Goal: Task Accomplishment & Management: Use online tool/utility

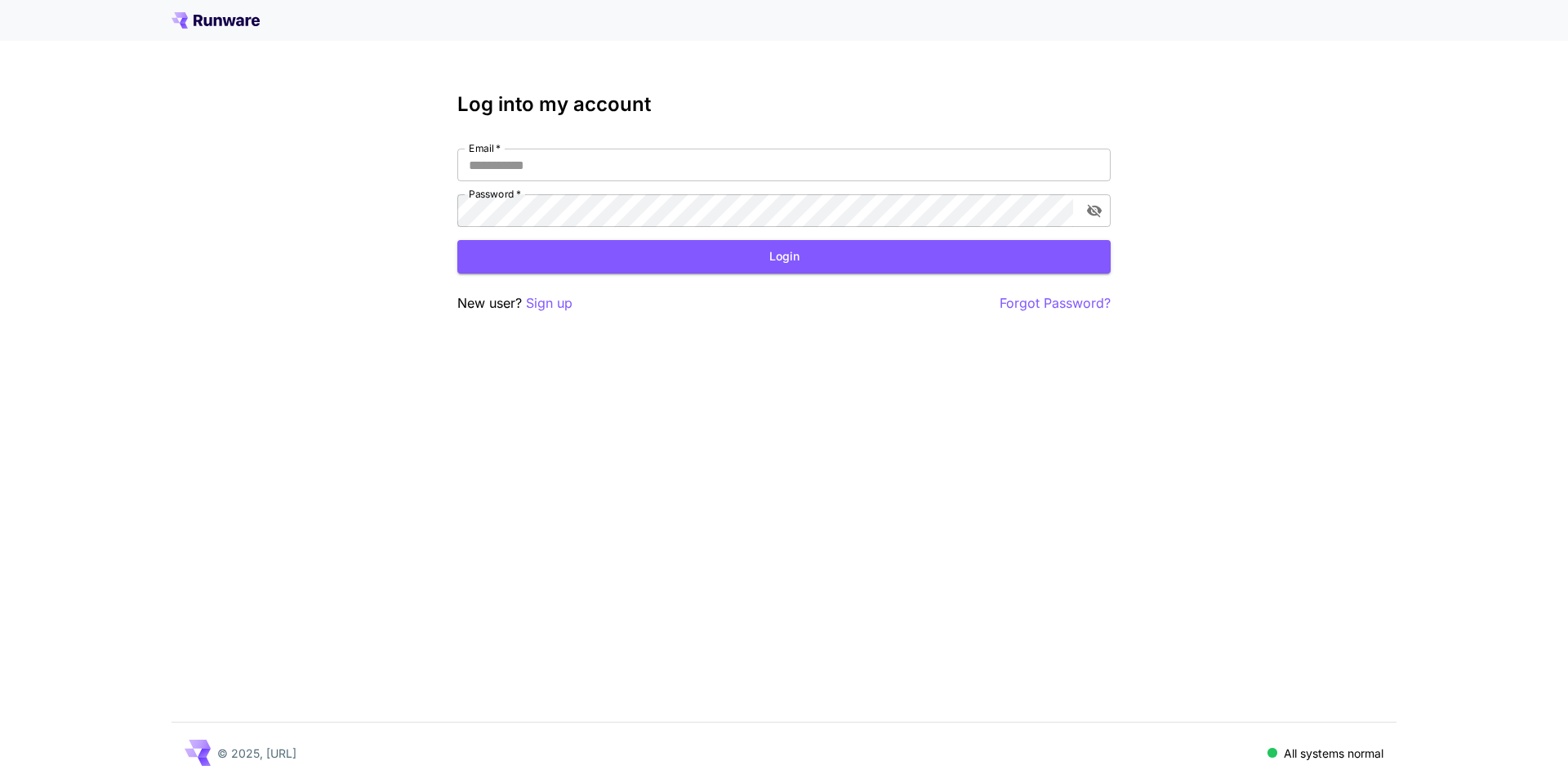
type input "**********"
click at [703, 238] on form "**********" at bounding box center [783, 210] width 653 height 125
drag, startPoint x: 711, startPoint y: 243, endPoint x: 753, endPoint y: 249, distance: 42.4
click at [715, 244] on button "Login" at bounding box center [783, 257] width 653 height 33
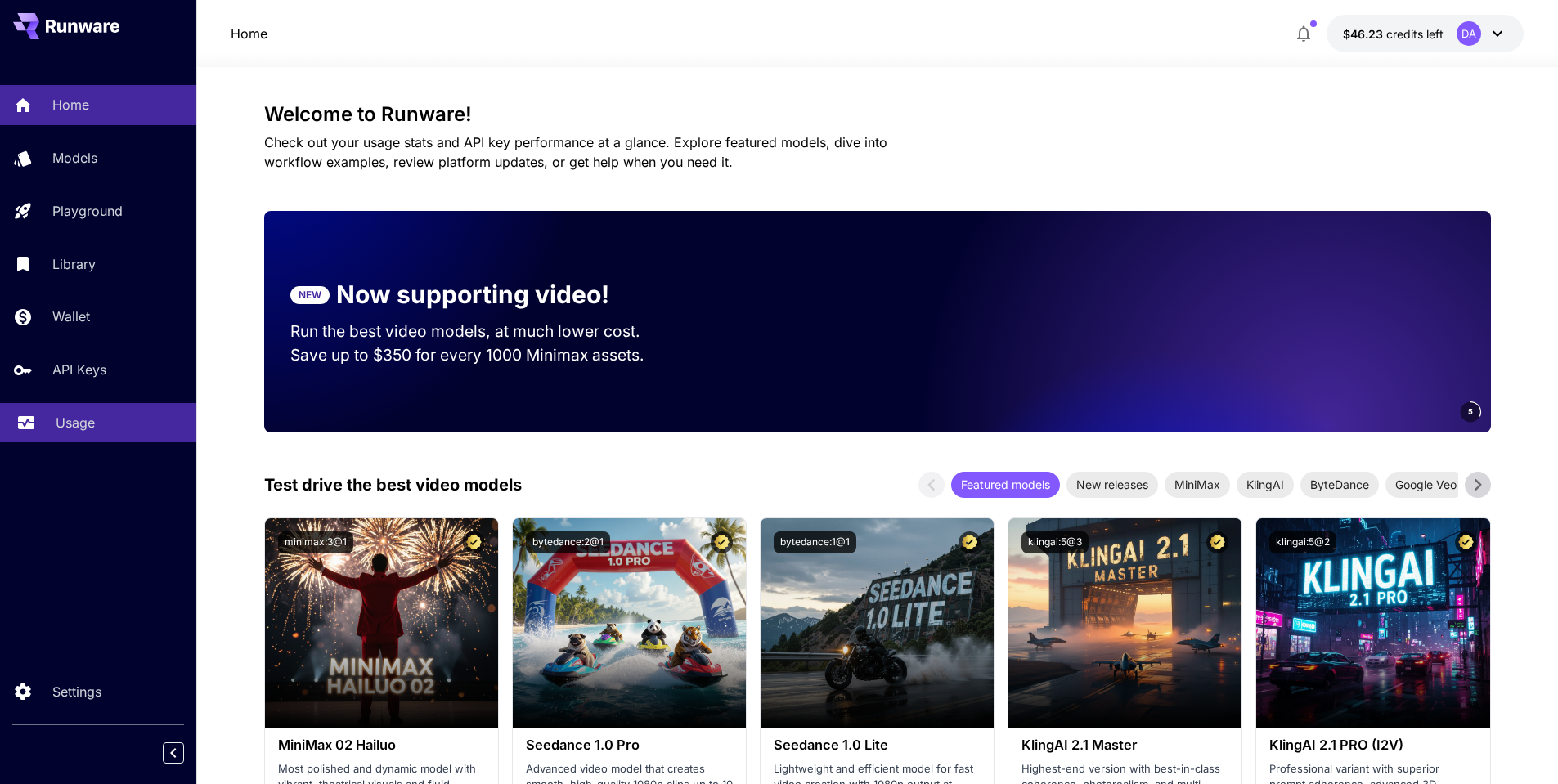
click at [101, 413] on div "Usage" at bounding box center [119, 422] width 127 height 19
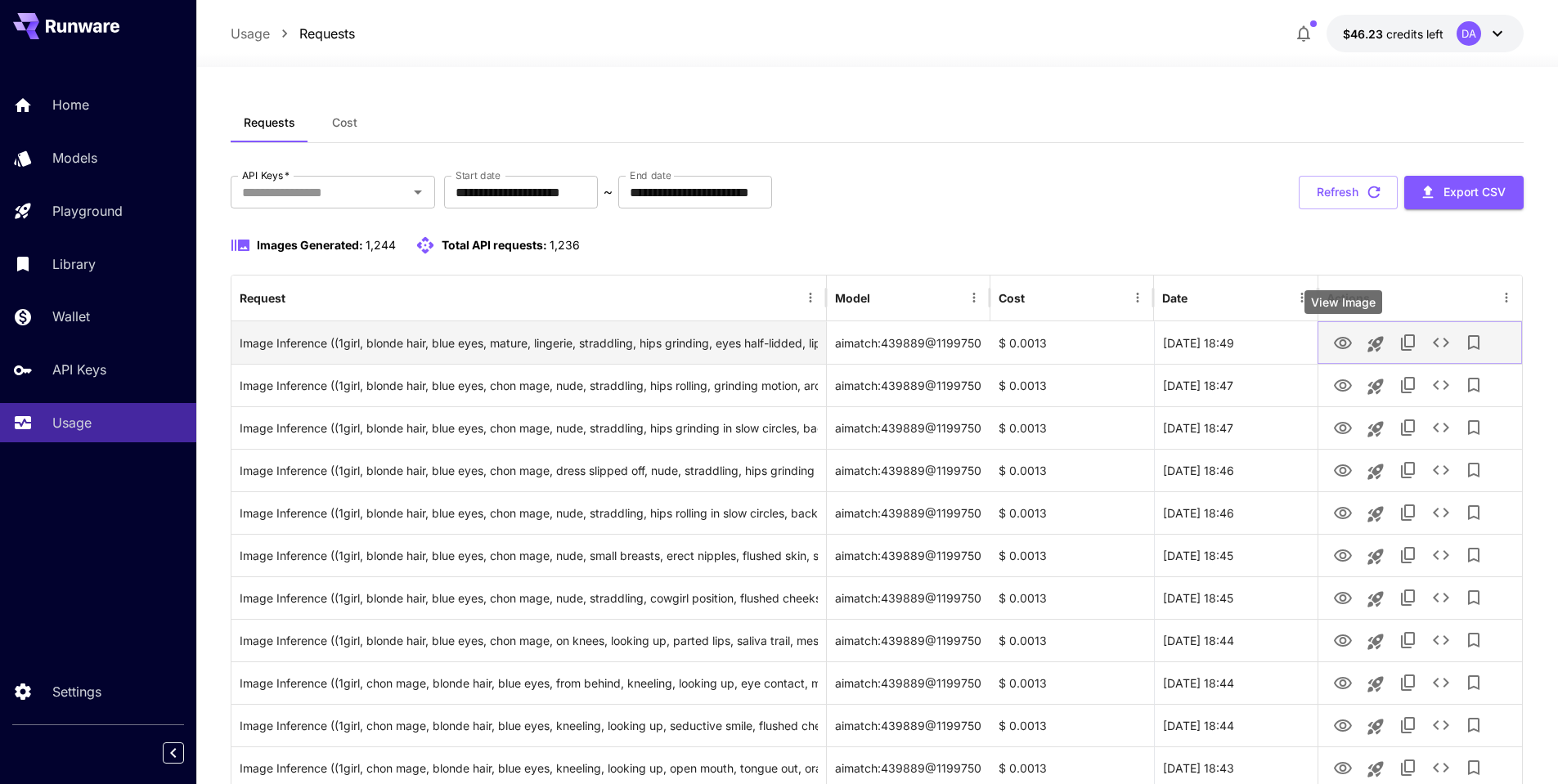
click at [1343, 340] on icon "View Image" at bounding box center [1342, 343] width 18 height 12
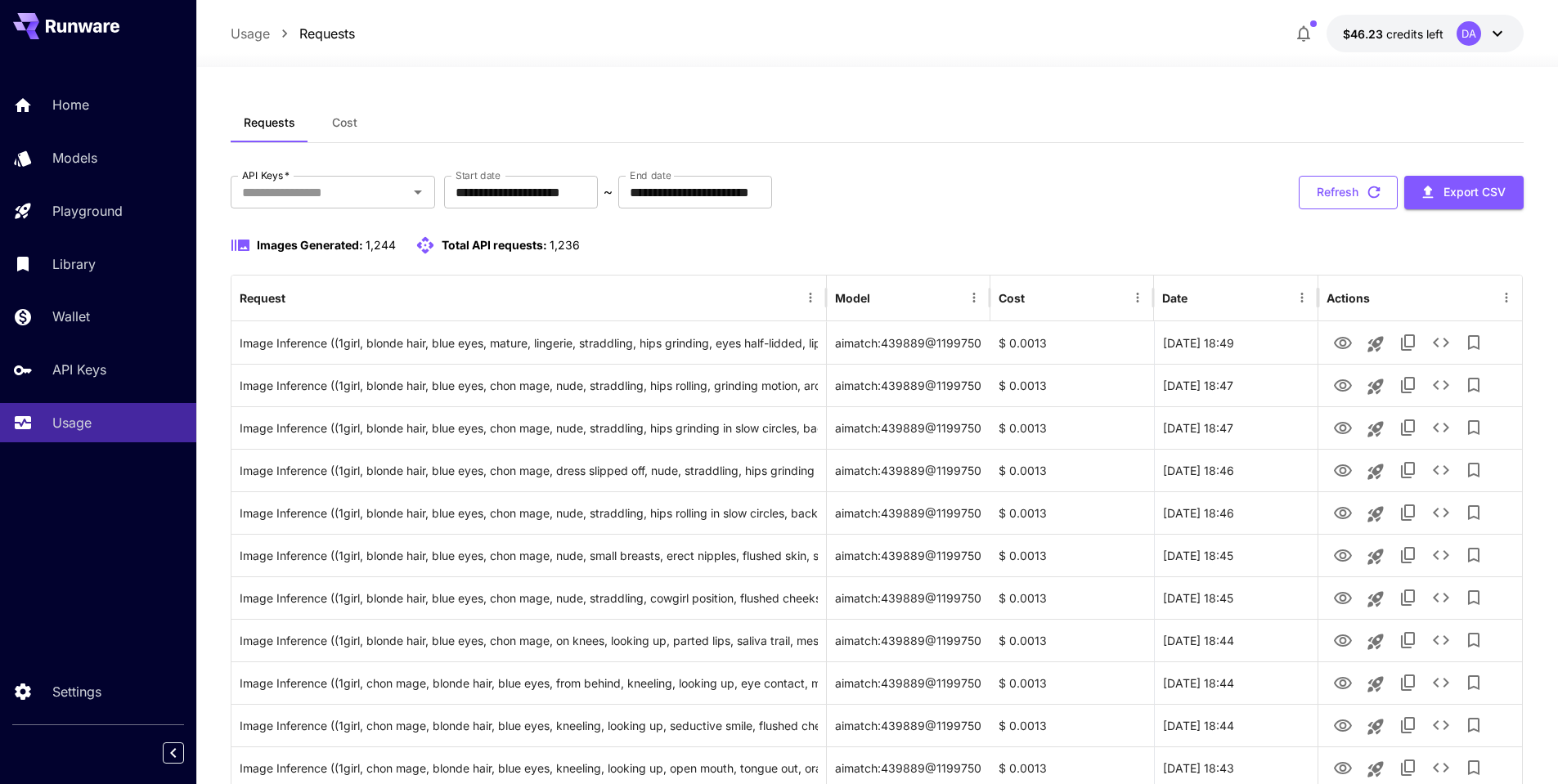
click at [1361, 196] on button "Refresh" at bounding box center [1347, 192] width 99 height 33
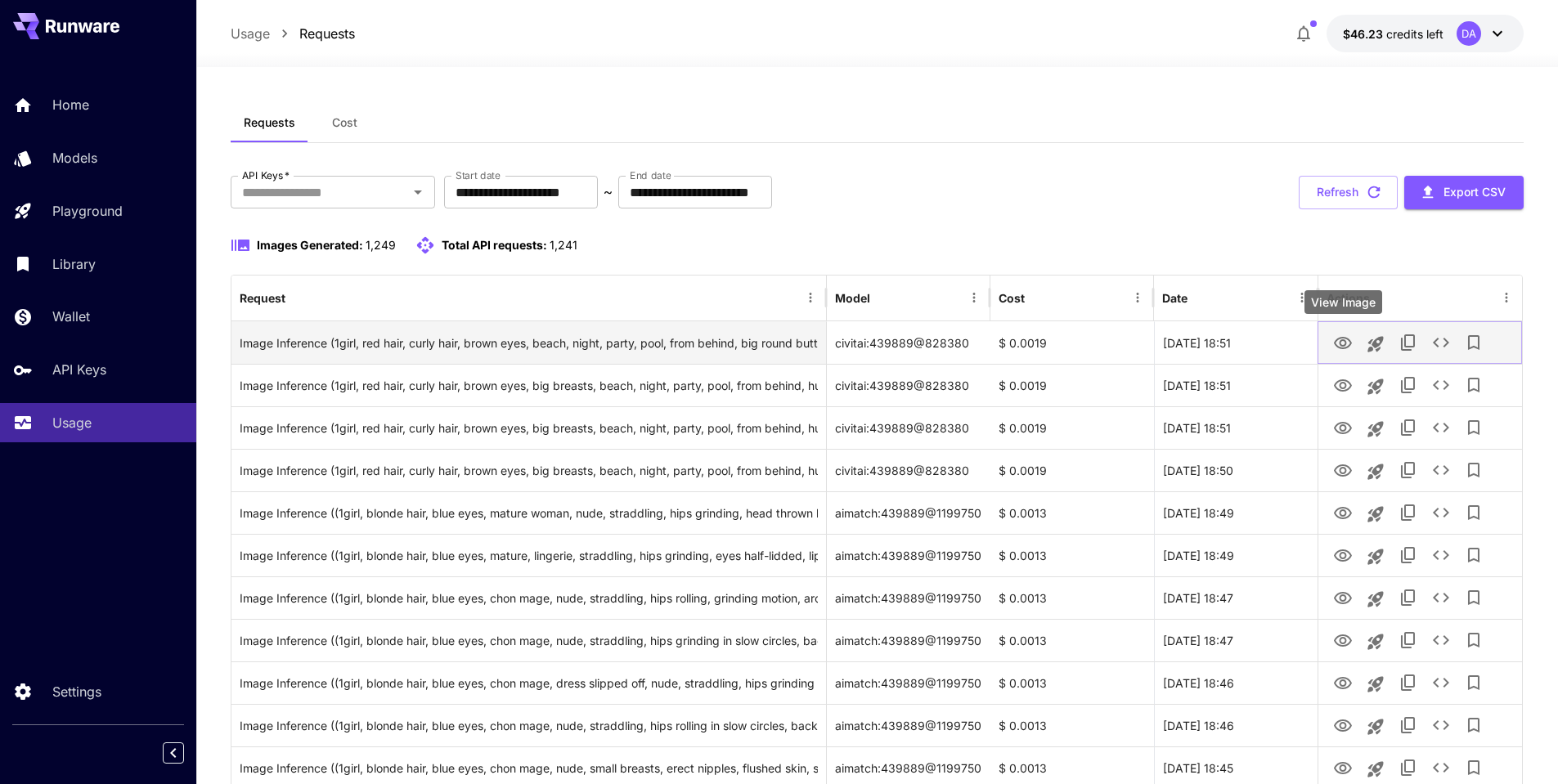
click at [1347, 345] on icon "View Image" at bounding box center [1343, 343] width 19 height 19
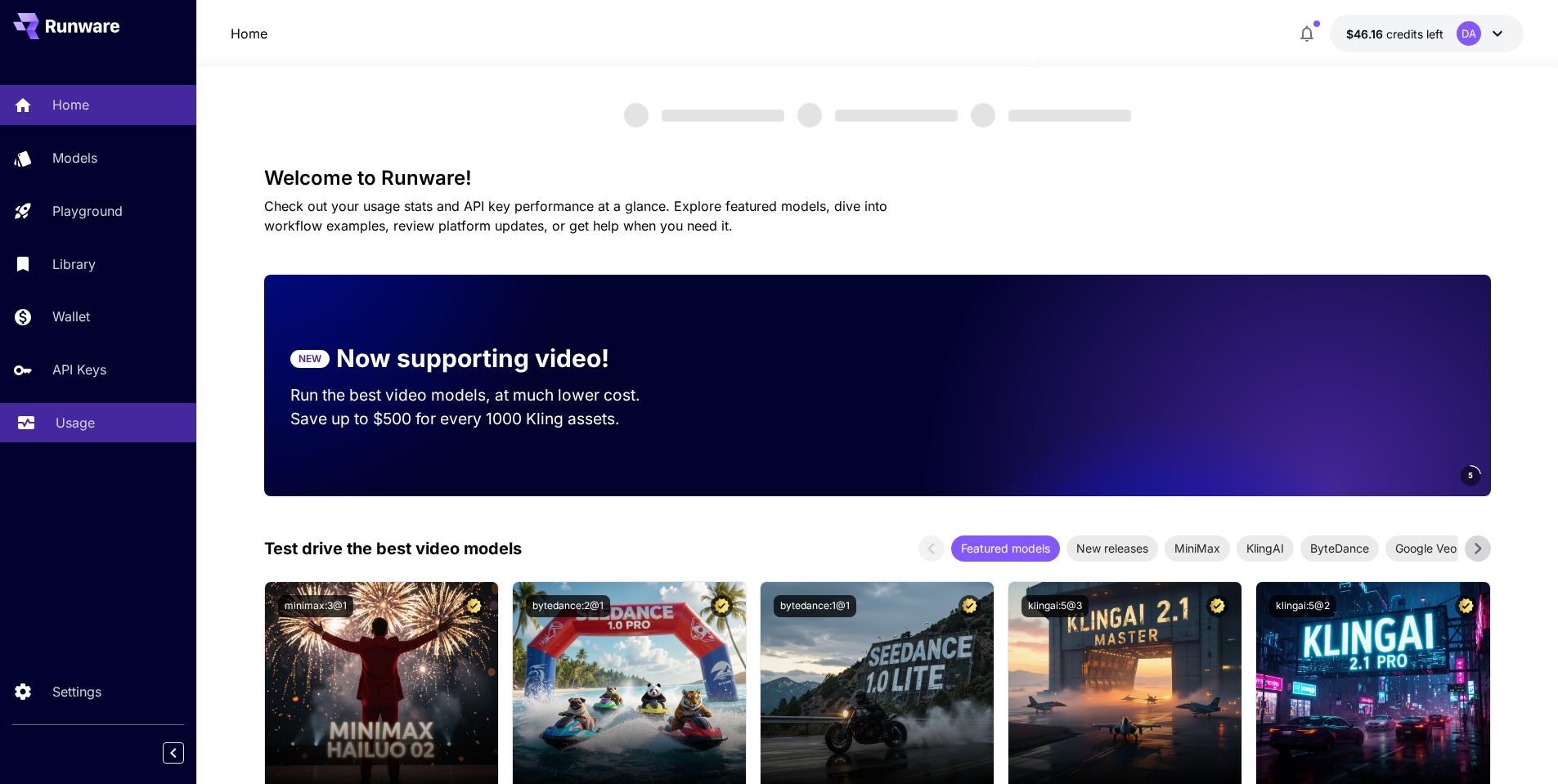
click at [98, 433] on link "Usage" at bounding box center [97, 423] width 196 height 40
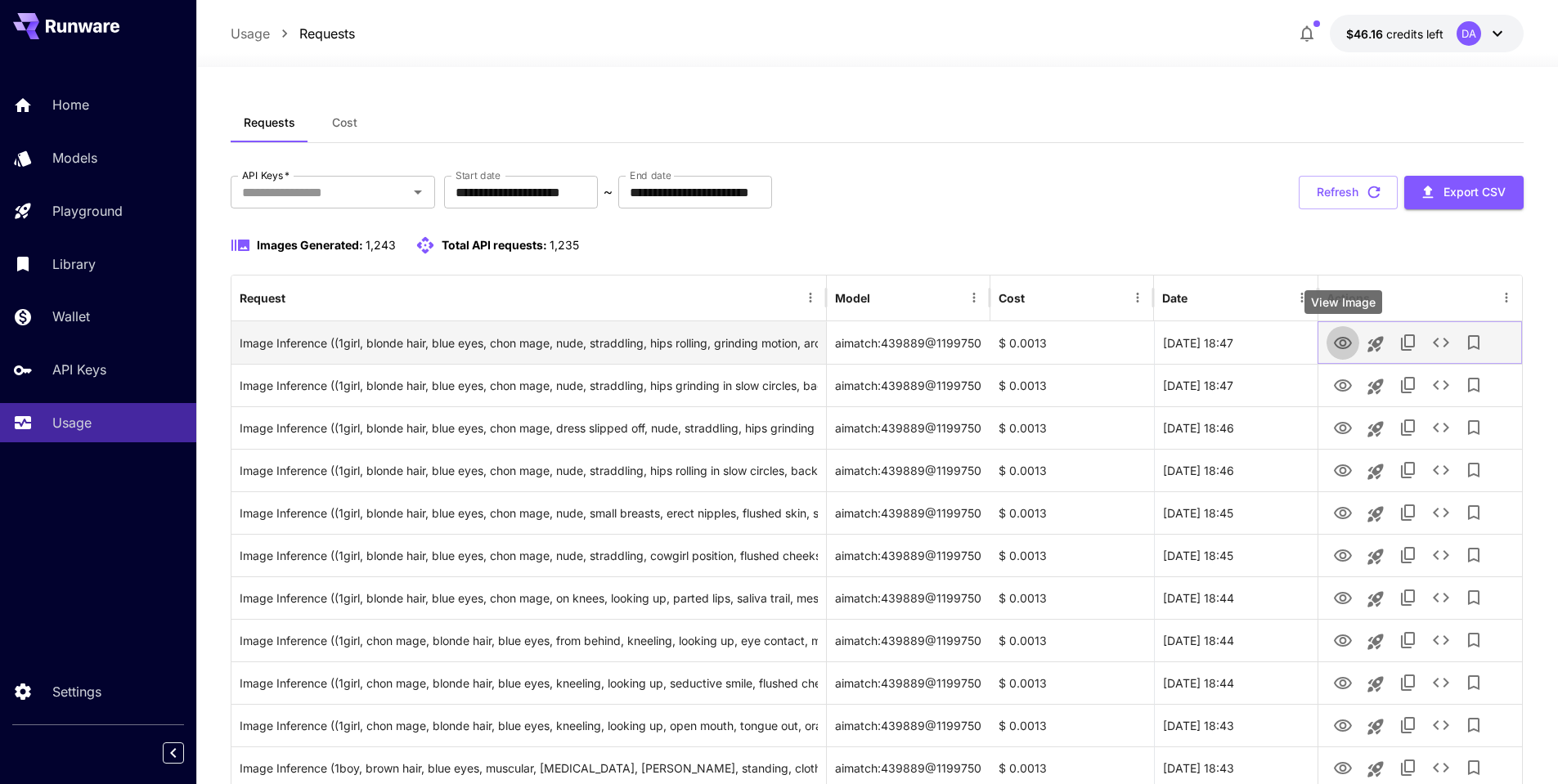
click at [1345, 342] on icon "View Image" at bounding box center [1342, 343] width 18 height 12
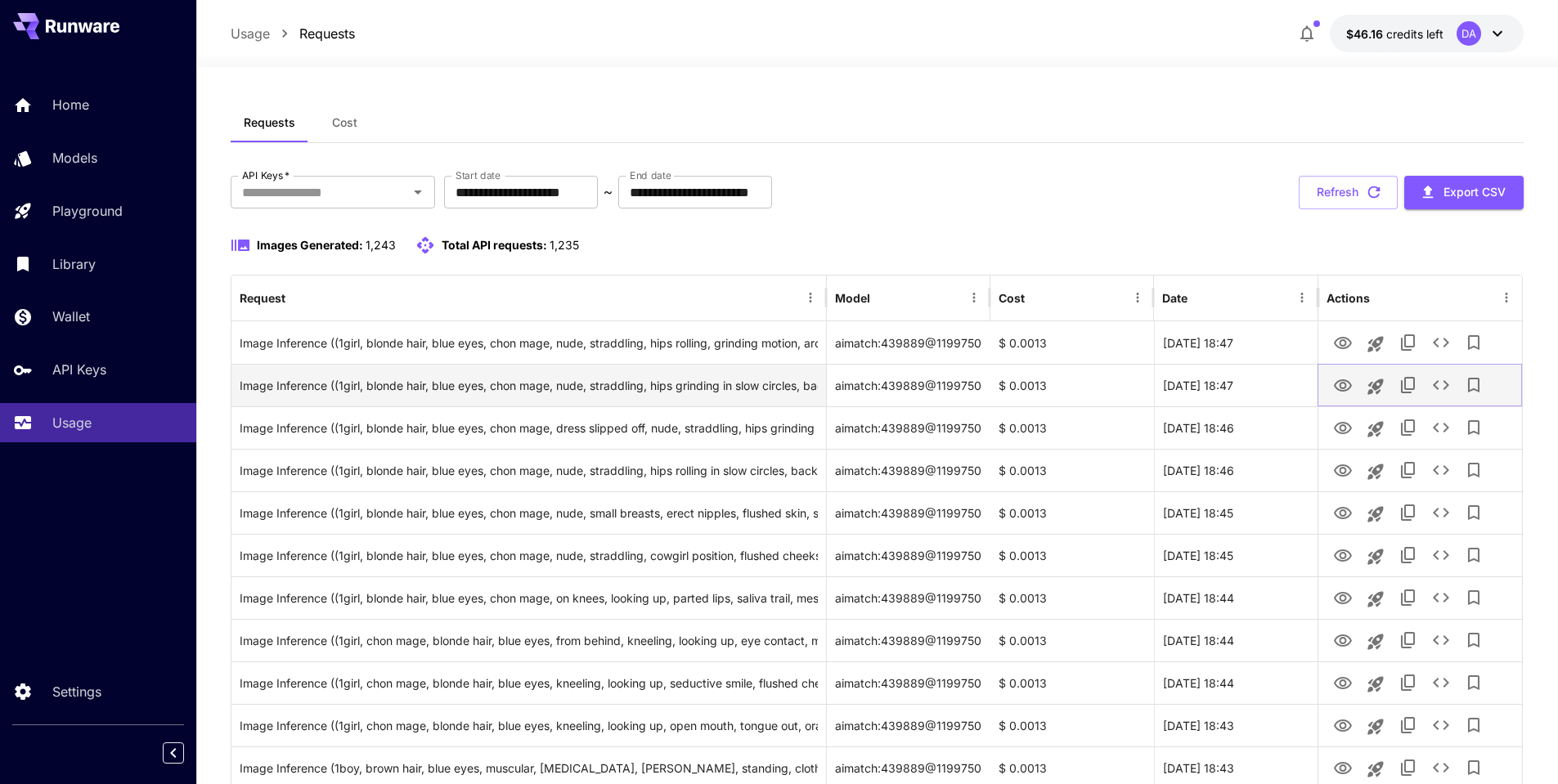
click at [1344, 386] on icon "View Image" at bounding box center [1343, 385] width 19 height 19
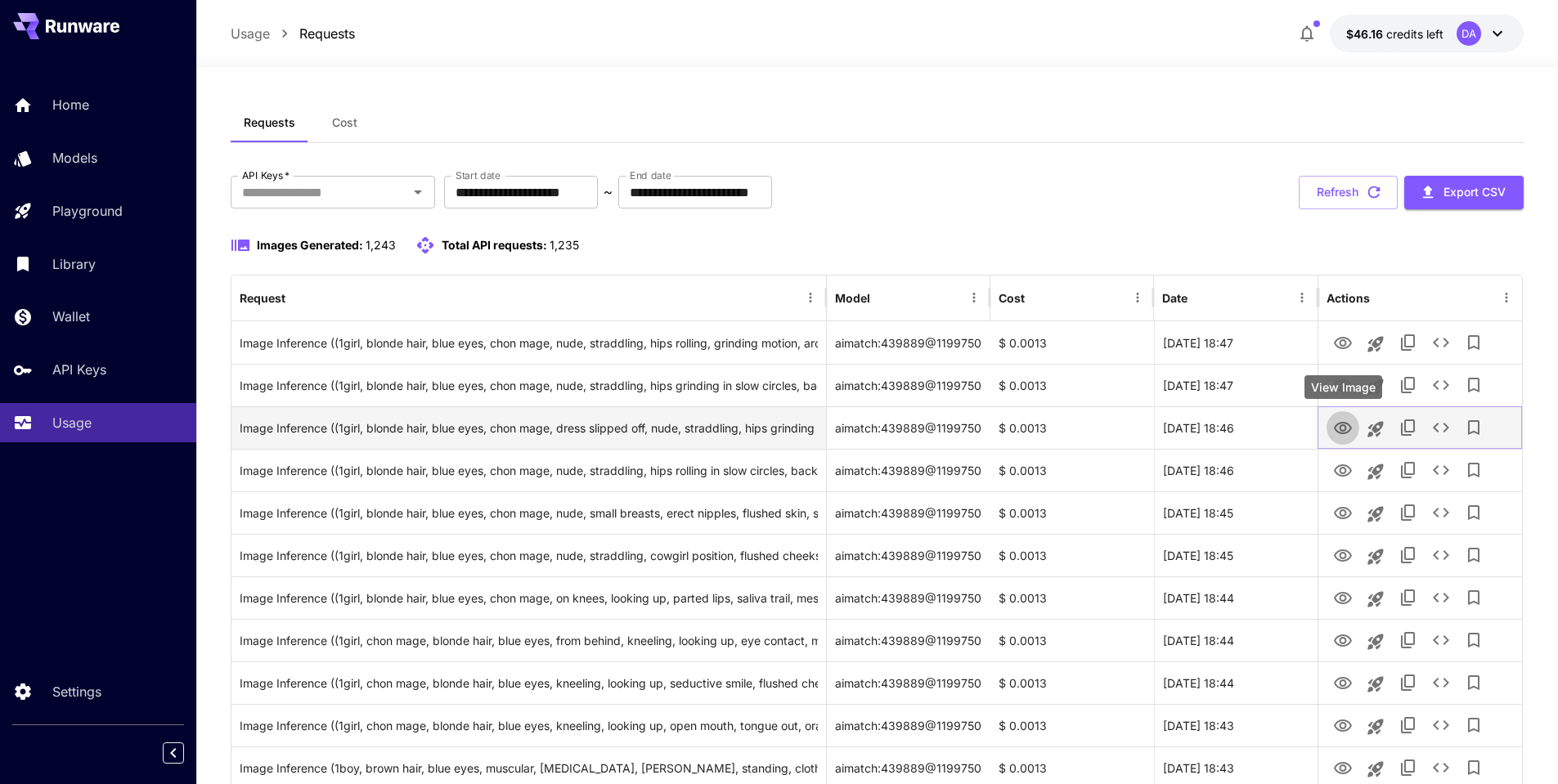
click at [1343, 432] on icon "View Image" at bounding box center [1343, 428] width 19 height 19
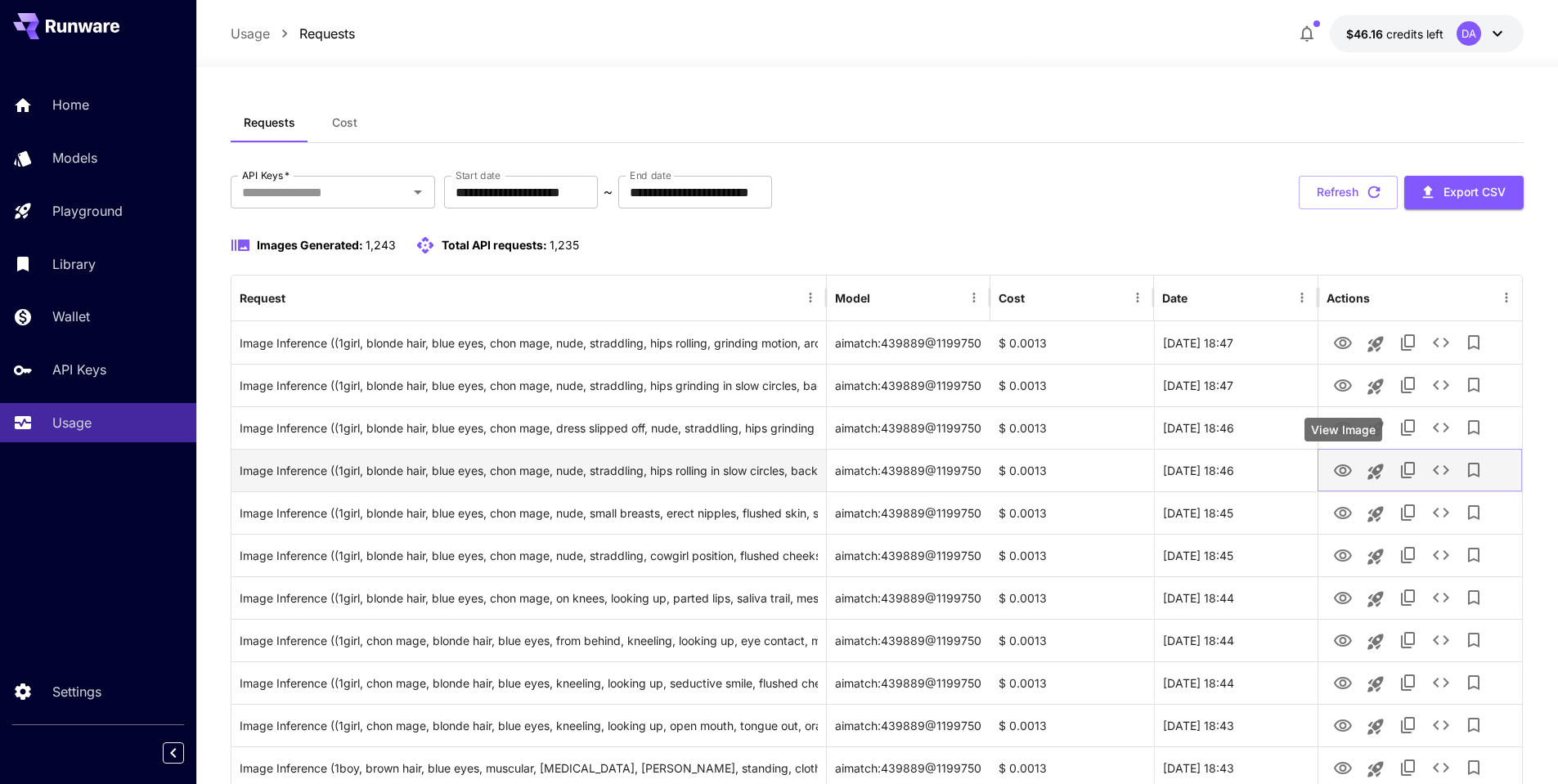
click at [1344, 468] on icon "View Image" at bounding box center [1342, 471] width 18 height 12
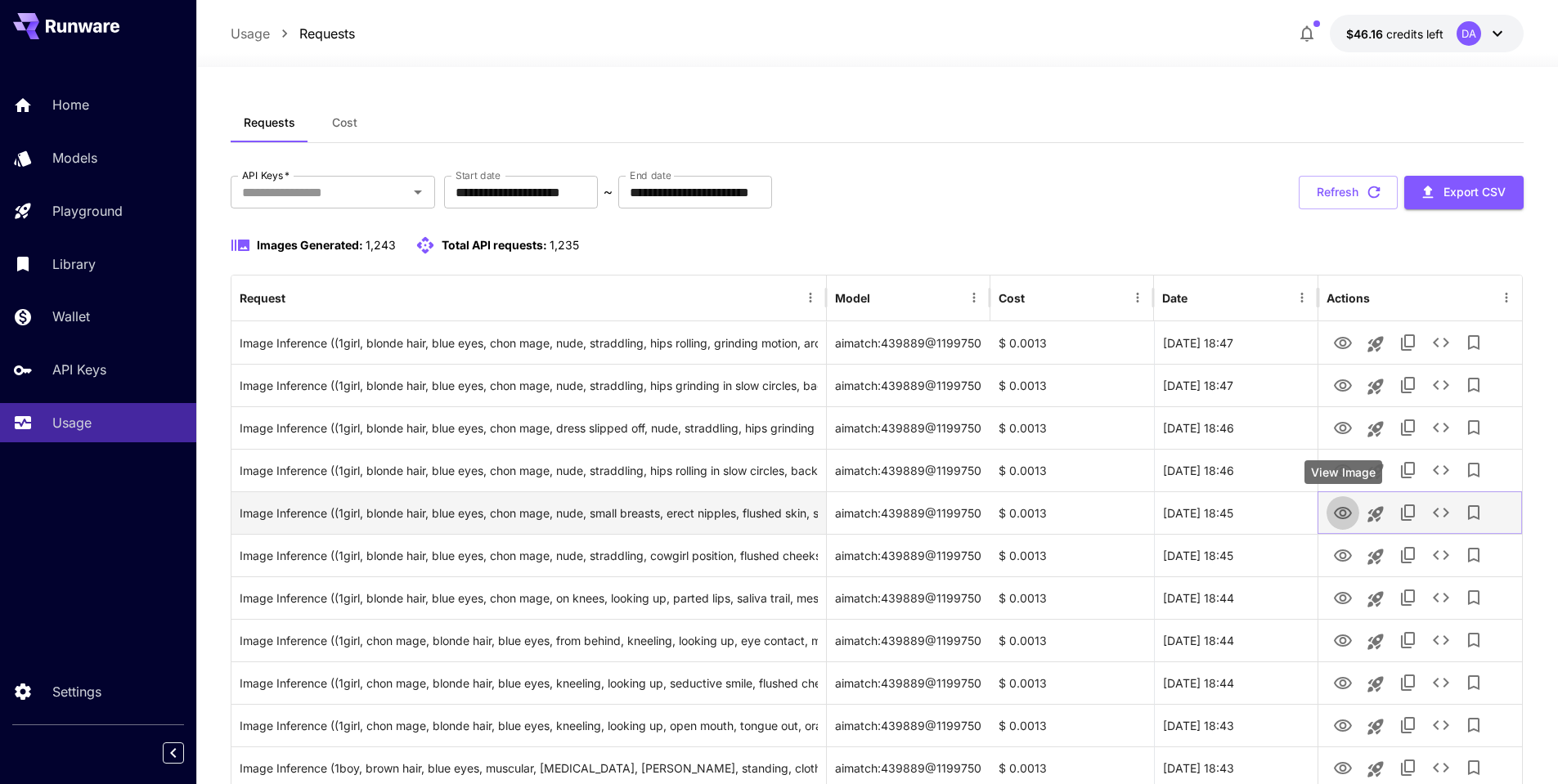
click at [1339, 515] on icon "View Image" at bounding box center [1343, 514] width 19 height 19
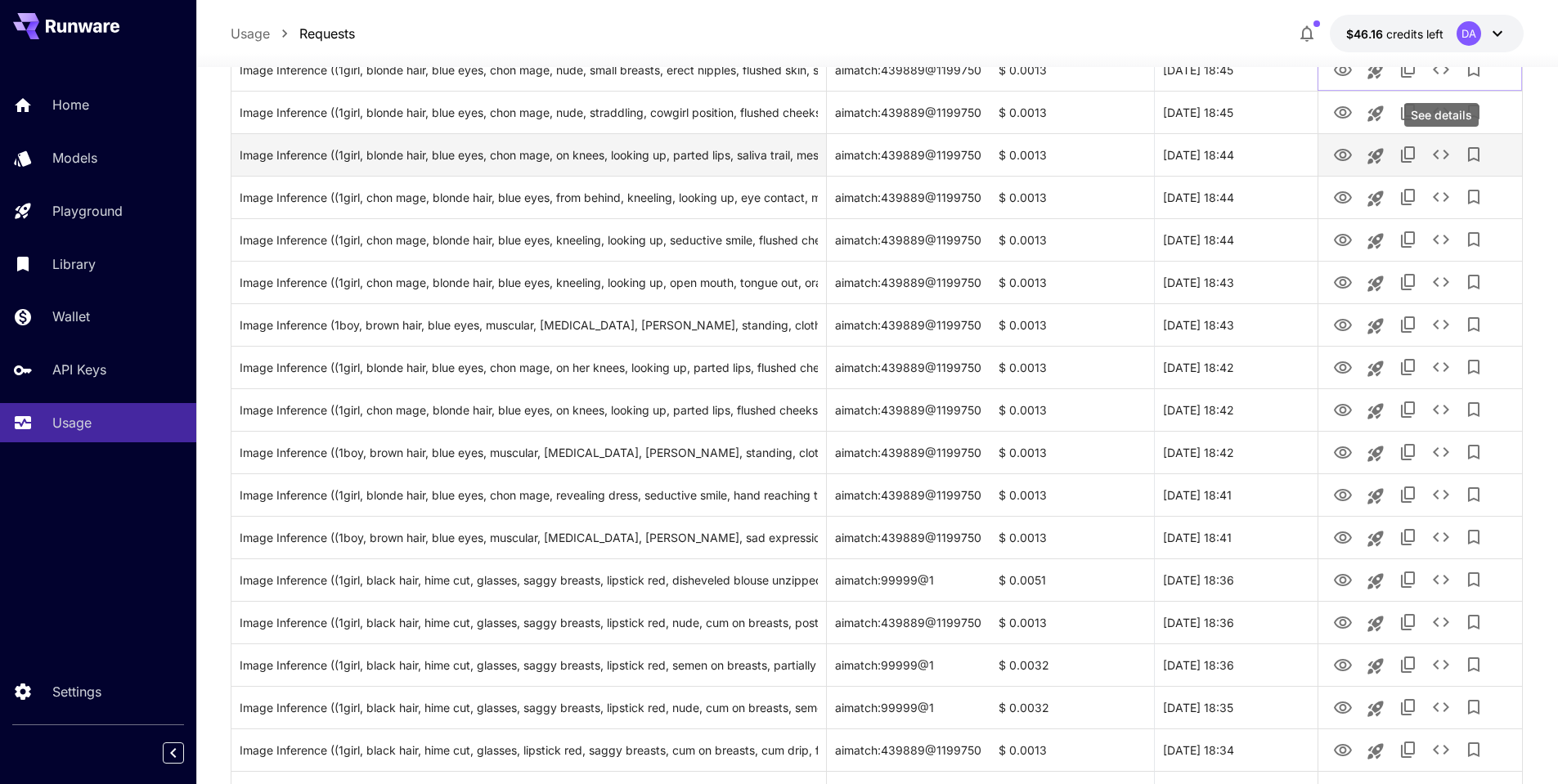
scroll to position [491, 0]
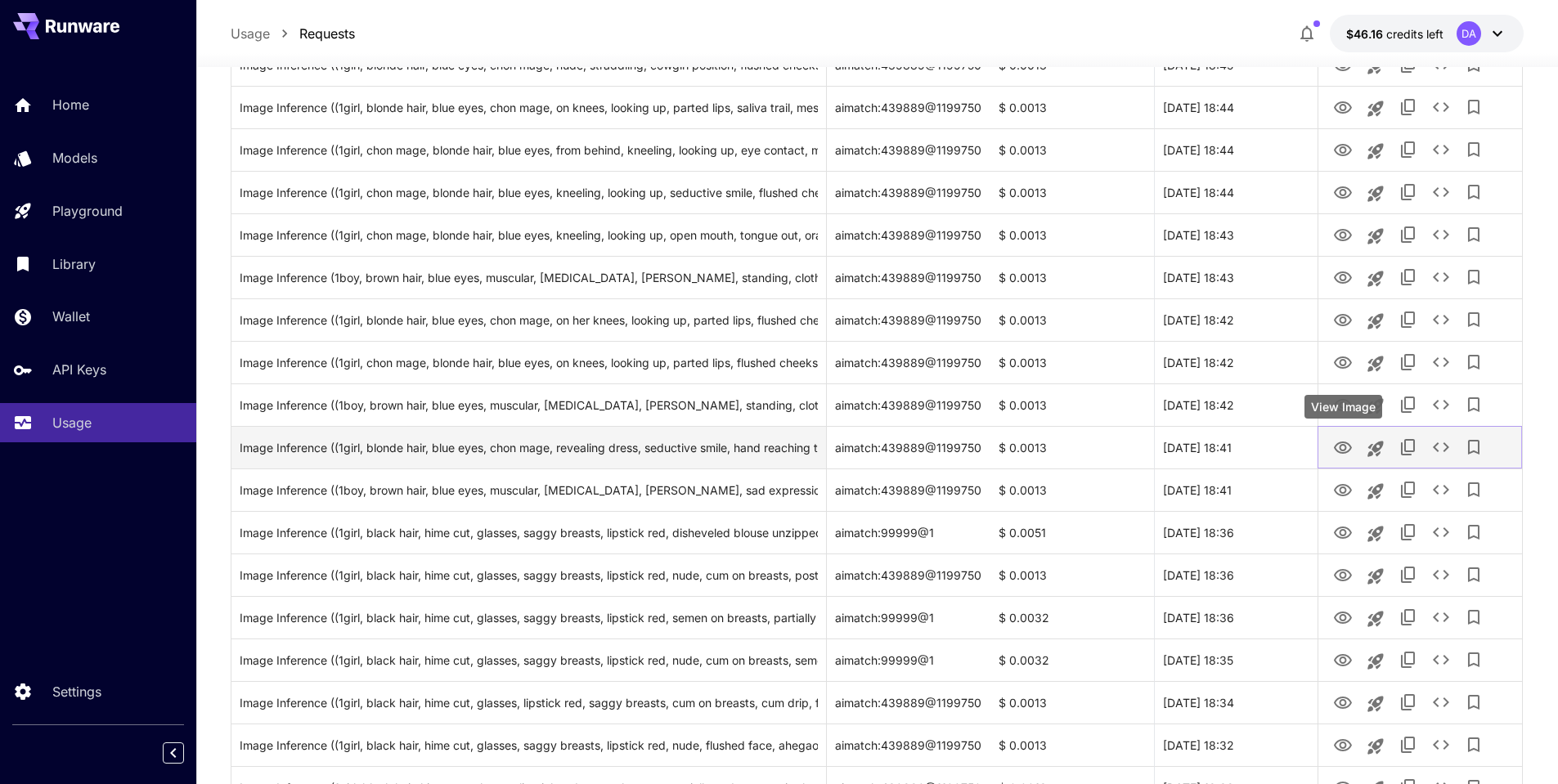
click at [1338, 447] on icon "View Image" at bounding box center [1343, 448] width 19 height 19
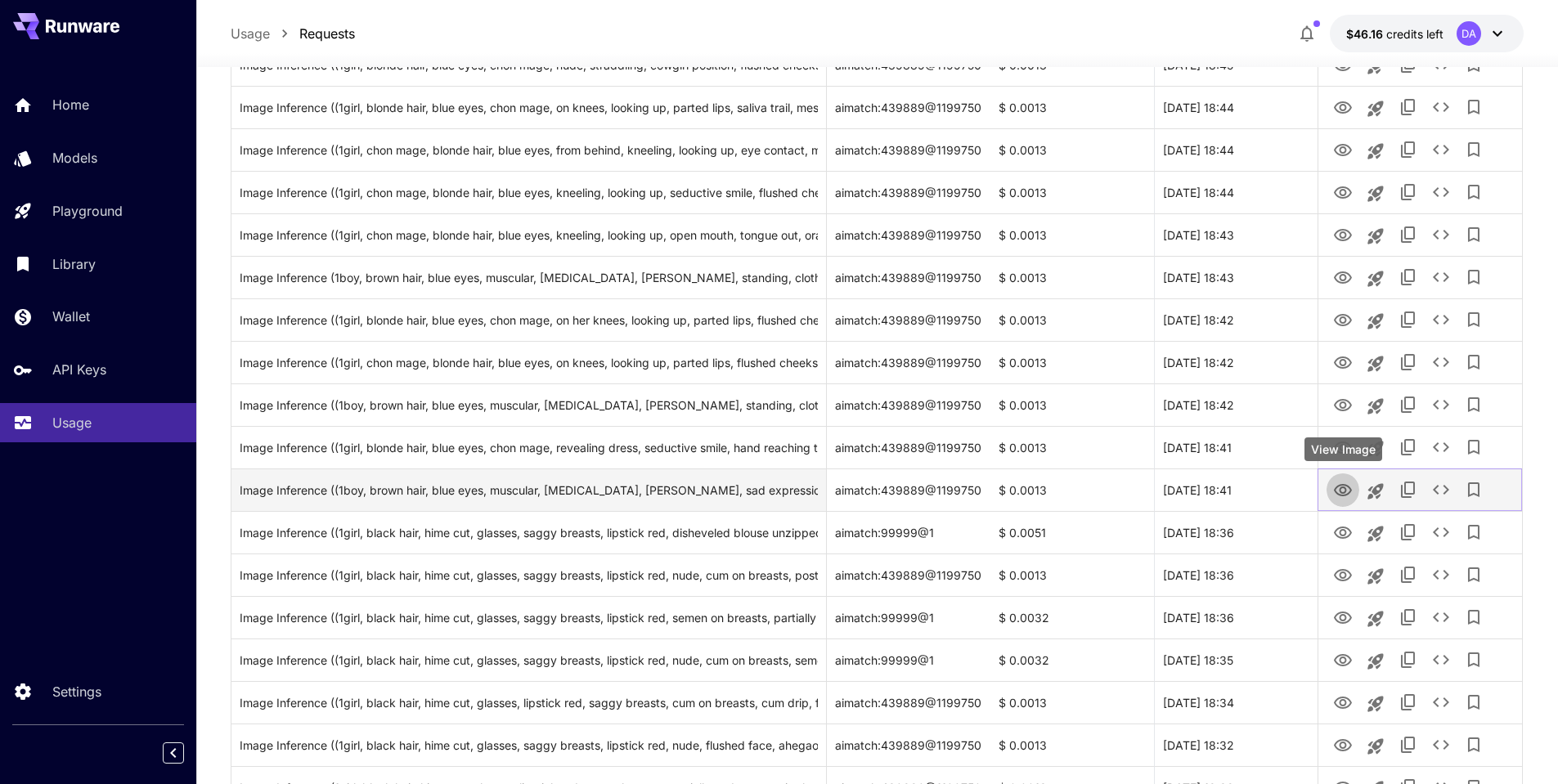
click at [1338, 489] on icon "View Image" at bounding box center [1343, 490] width 19 height 19
